Goal: Transaction & Acquisition: Purchase product/service

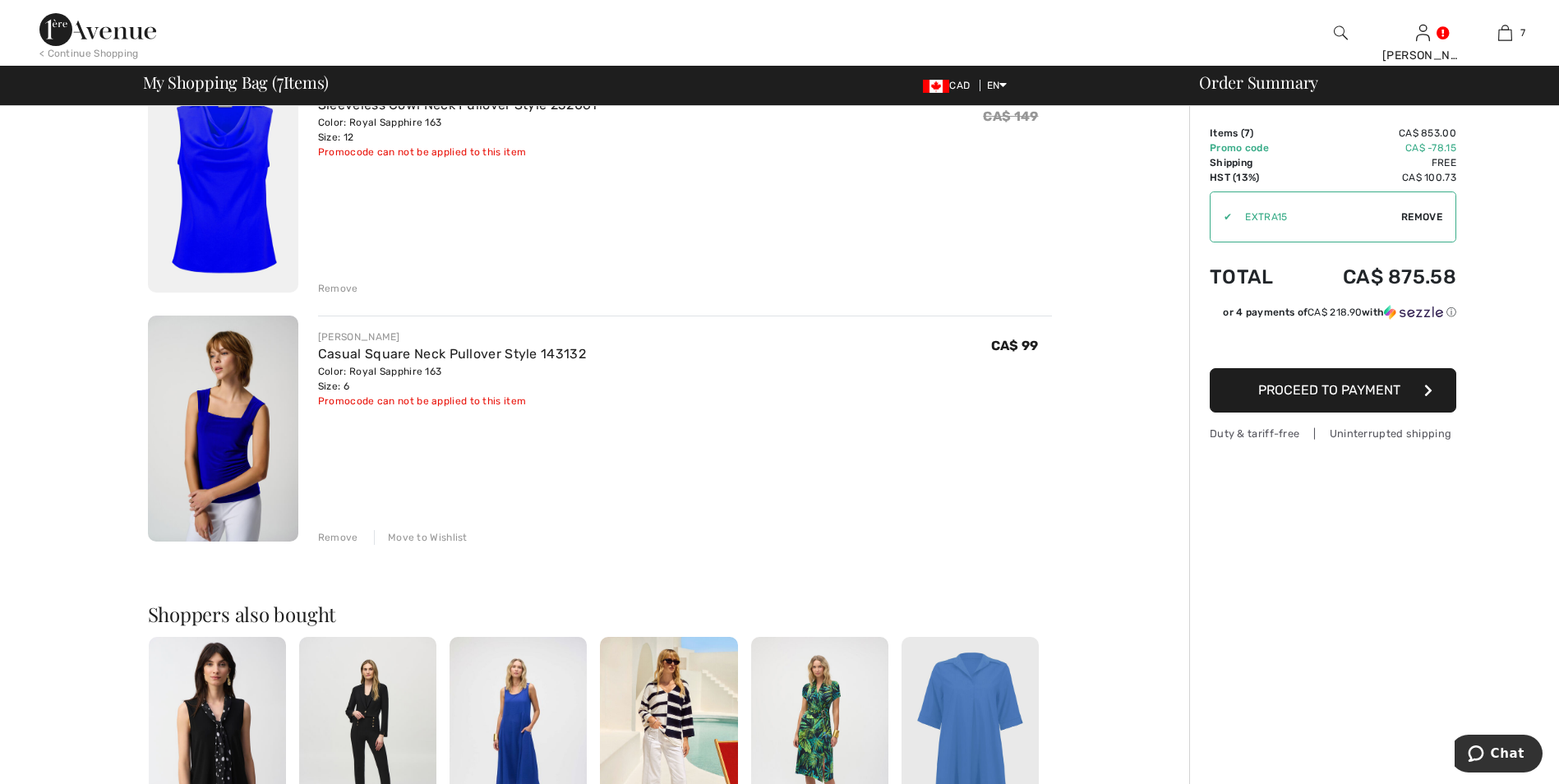
scroll to position [1315, 0]
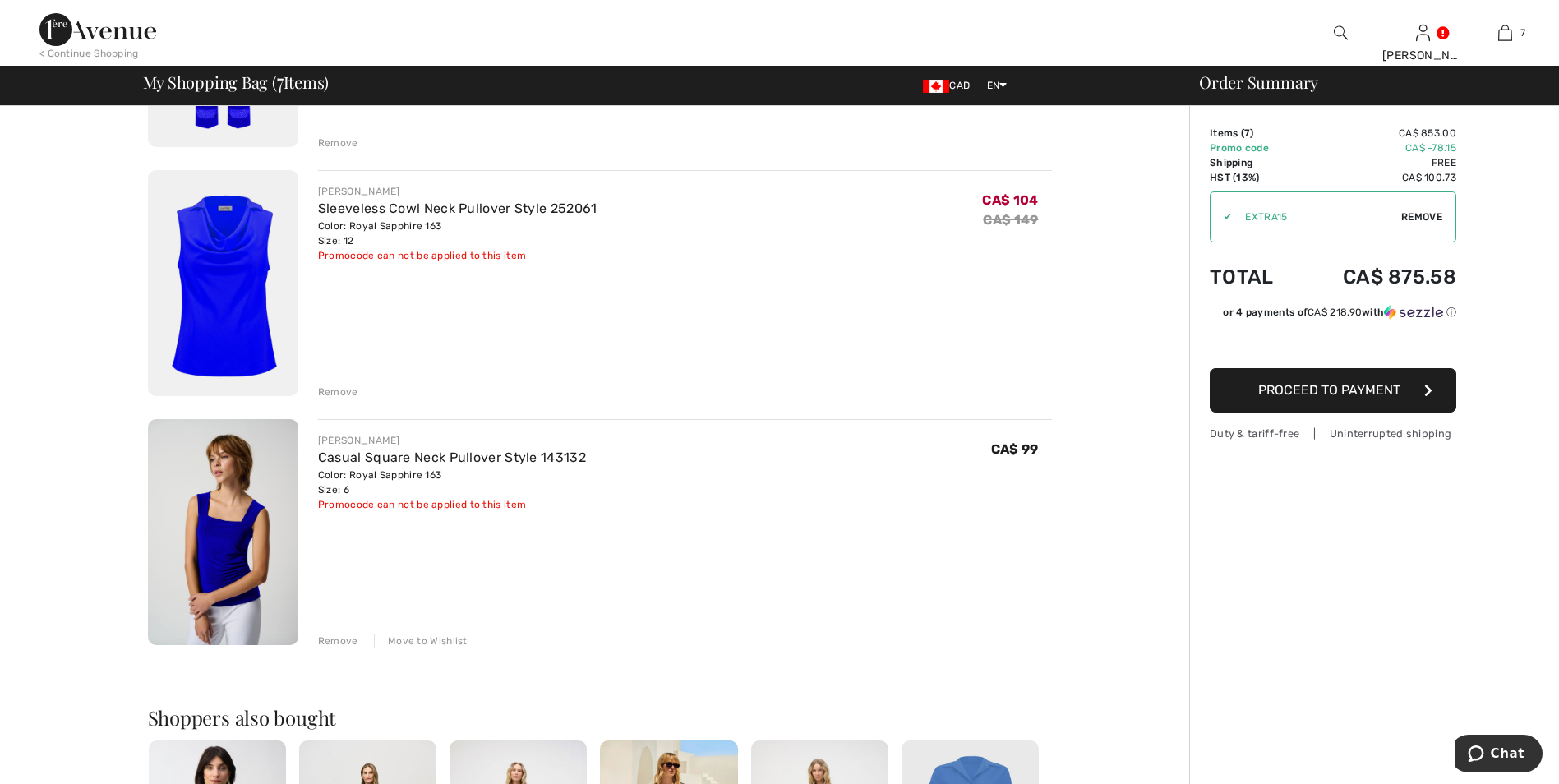
click at [349, 391] on div "Remove" at bounding box center [338, 392] width 40 height 15
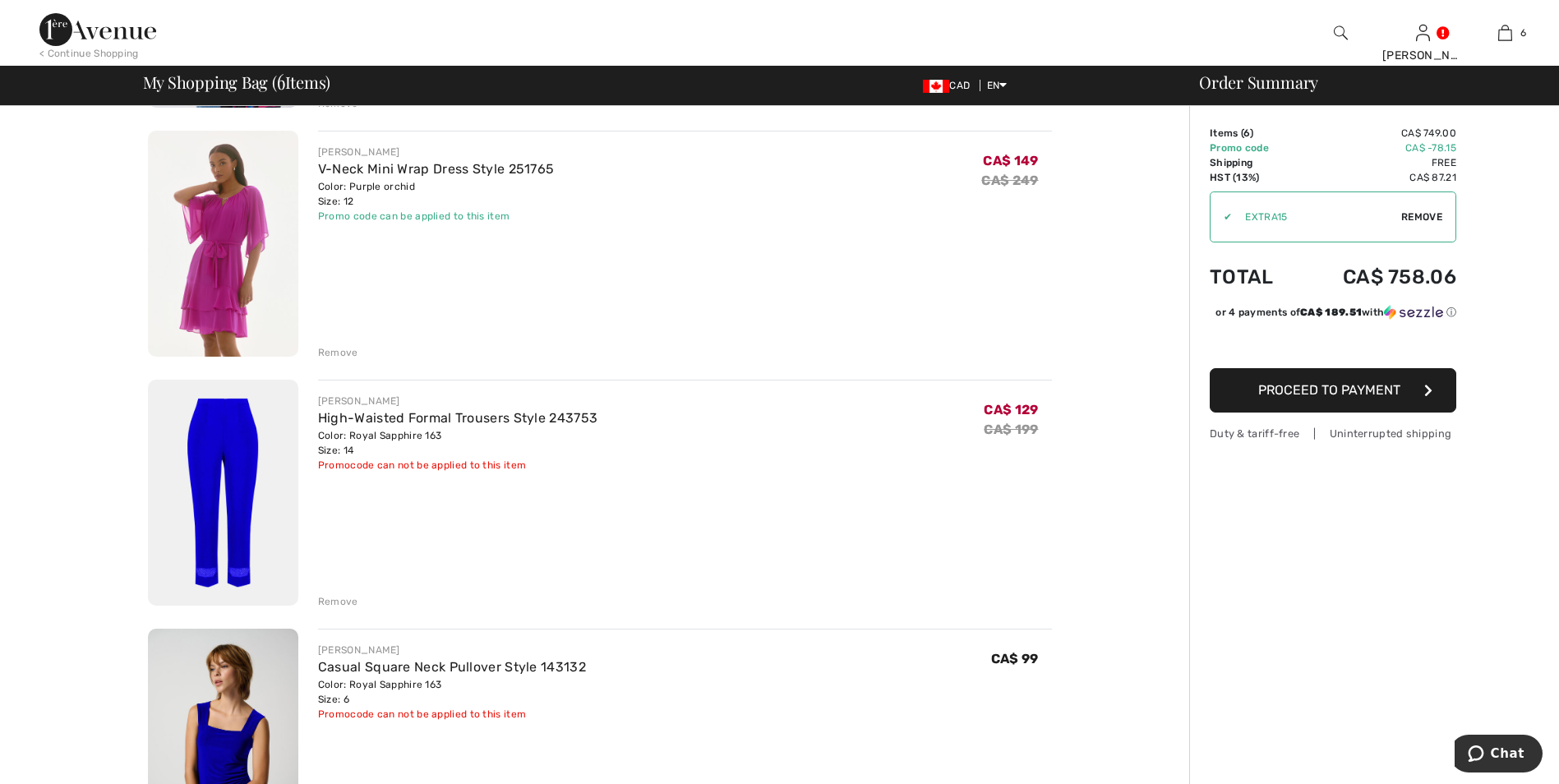
scroll to position [986, 0]
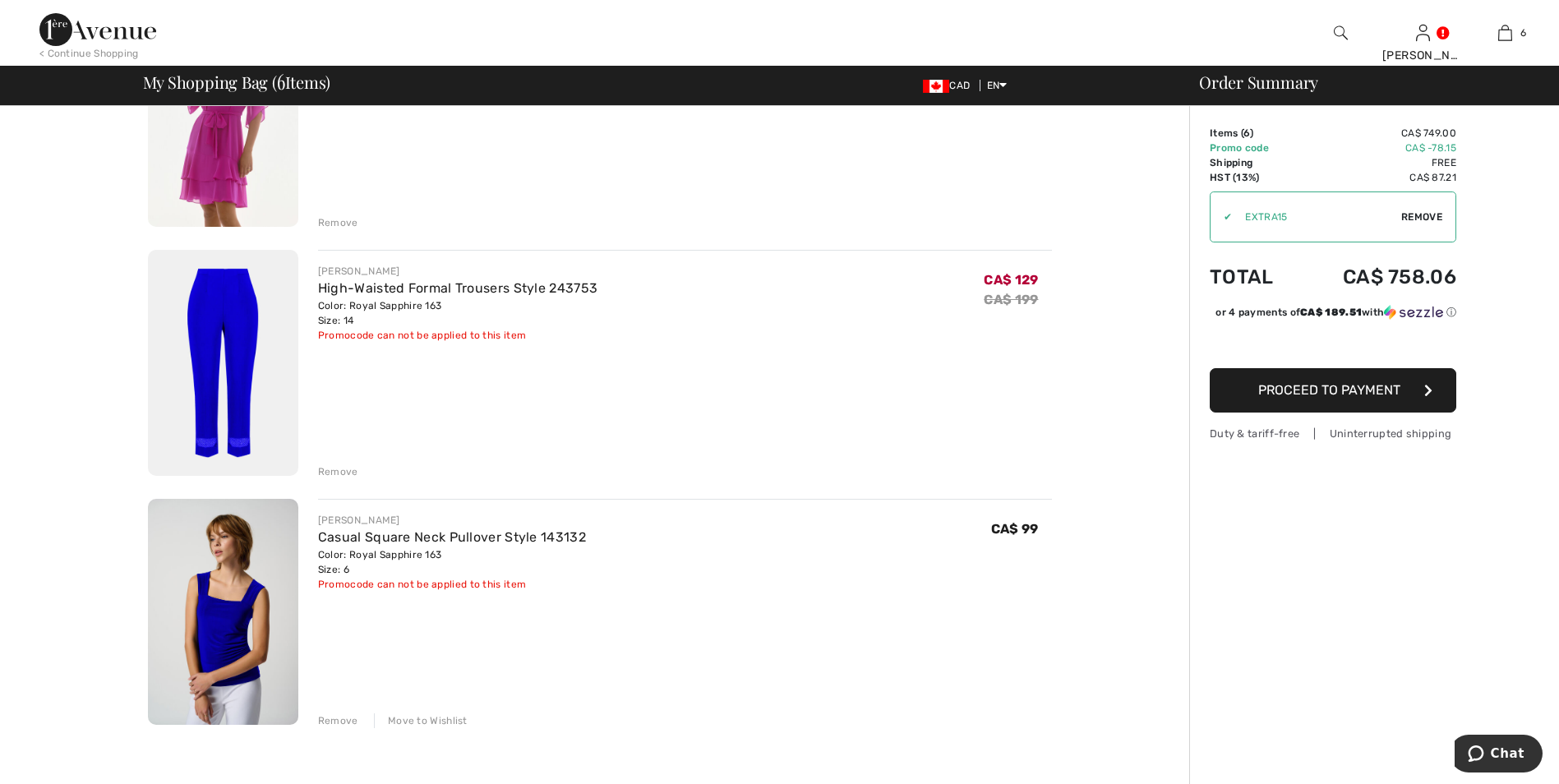
click at [243, 638] on img at bounding box center [223, 612] width 151 height 226
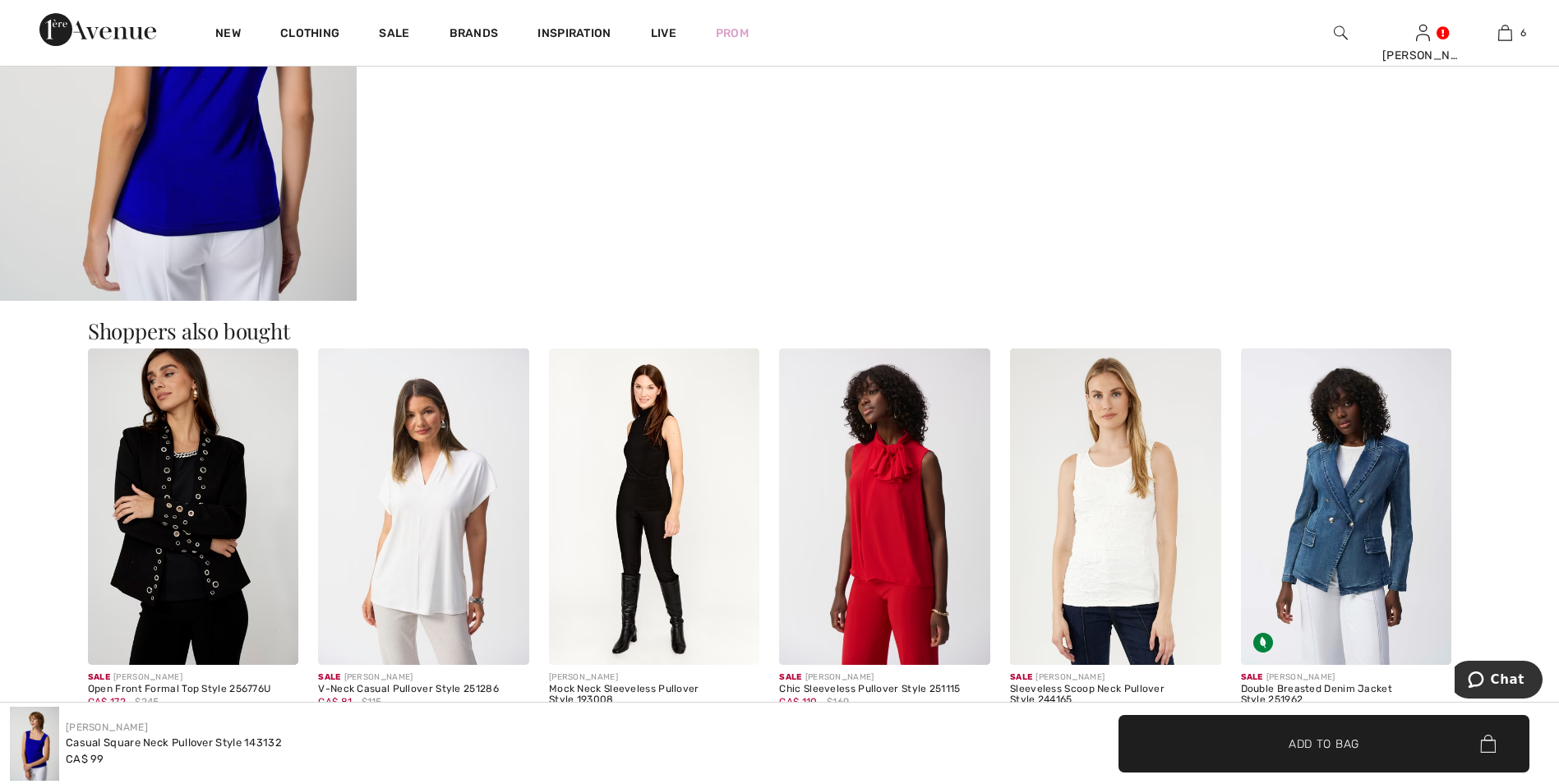
scroll to position [1232, 0]
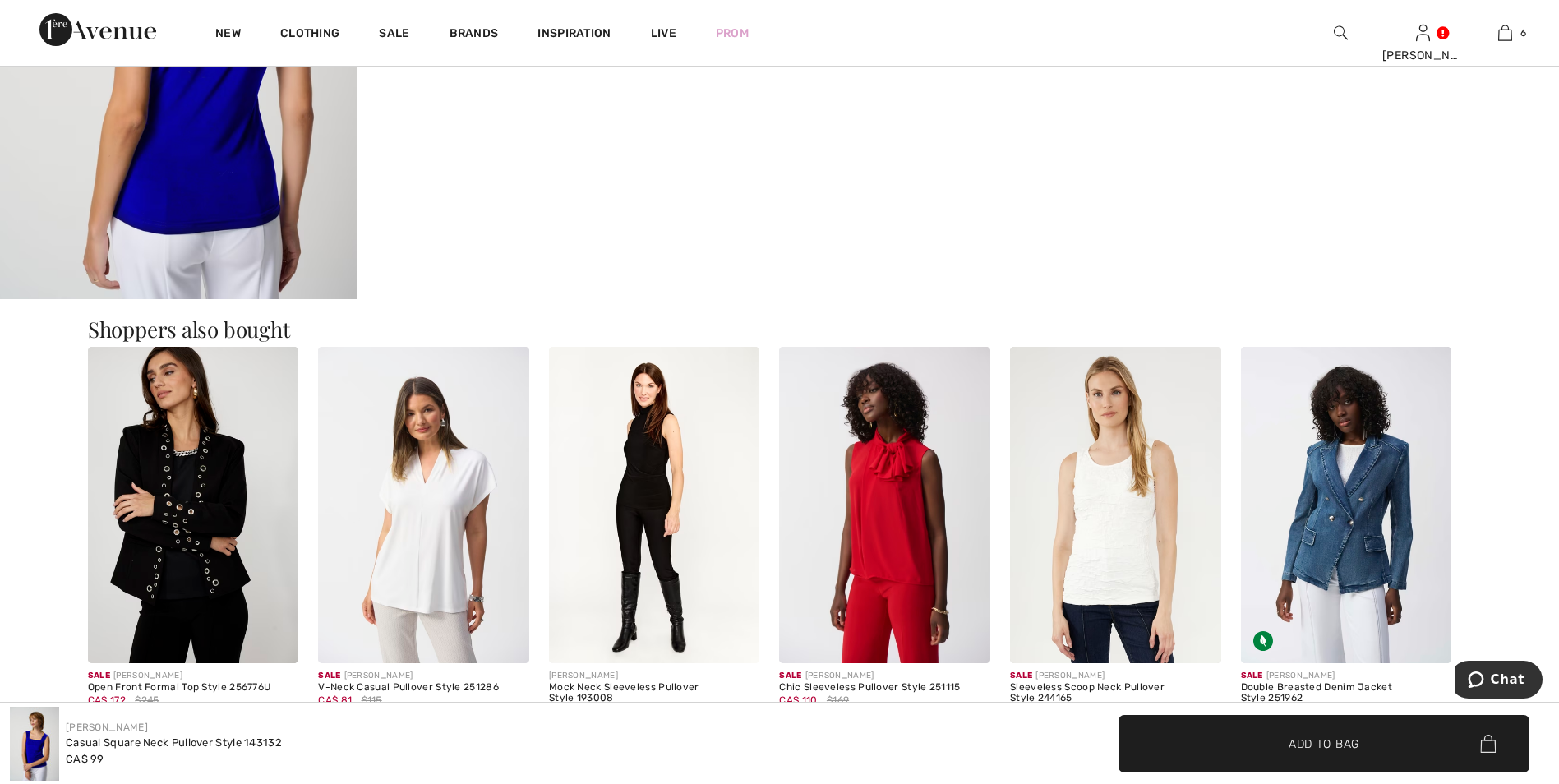
click at [1329, 568] on img at bounding box center [1347, 505] width 212 height 317
